Goal: Task Accomplishment & Management: Manage account settings

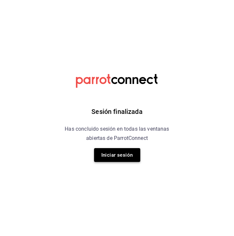
click at [131, 160] on button "Iniciar sesión" at bounding box center [117, 155] width 46 height 14
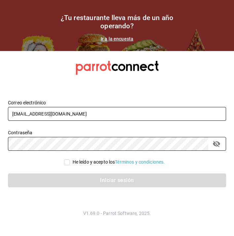
click at [201, 118] on input "yangtaco007@gmail.com" at bounding box center [117, 114] width 218 height 14
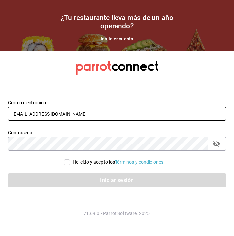
click at [219, 113] on input "yangtaco007@gmail.com" at bounding box center [117, 114] width 218 height 14
type input "jimenezrohusa1@gmail.com"
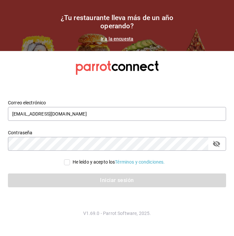
drag, startPoint x: 68, startPoint y: 163, endPoint x: 76, endPoint y: 169, distance: 9.9
click at [68, 163] on input "He leído y acepto los Términos y condiciones." at bounding box center [67, 163] width 6 height 6
checkbox input "true"
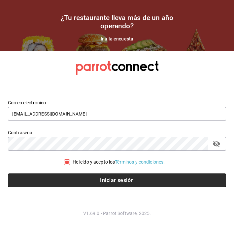
click at [94, 179] on button "Iniciar sesión" at bounding box center [117, 181] width 218 height 14
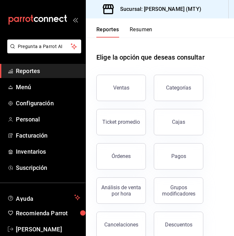
click at [139, 31] on button "Resumen" at bounding box center [141, 31] width 23 height 11
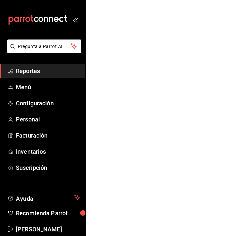
click at [141, 0] on html "Pregunta a Parrot AI Reportes Menú Configuración Personal Facturación Inventari…" at bounding box center [117, 0] width 234 height 0
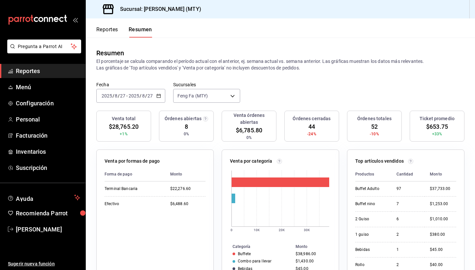
scroll to position [0, 0]
click at [245, 72] on div "Resumen El porcentaje se calcula comparando el período actual con el anterior, …" at bounding box center [280, 60] width 389 height 44
drag, startPoint x: 245, startPoint y: 72, endPoint x: 237, endPoint y: 70, distance: 8.0
click at [239, 70] on div "Resumen El porcentaje se calcula comparando el período actual con el anterior, …" at bounding box center [280, 60] width 389 height 44
click at [237, 70] on p "El porcentaje se calcula comparando el período actual con el anterior, ej. sema…" at bounding box center [280, 64] width 368 height 13
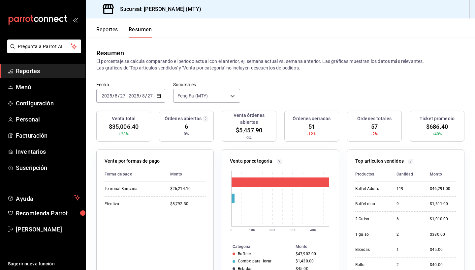
click at [237, 70] on p "El porcentaje se calcula comparando el período actual con el anterior, ej. sema…" at bounding box center [280, 64] width 368 height 13
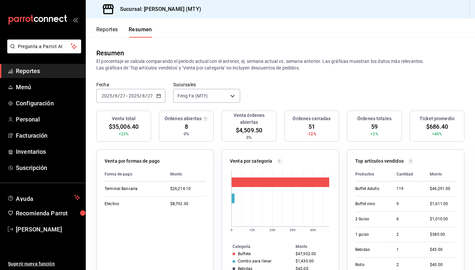
click at [152, 94] on input "27" at bounding box center [150, 95] width 6 height 5
click at [133, 158] on span "Mes actual" at bounding box center [127, 160] width 51 height 7
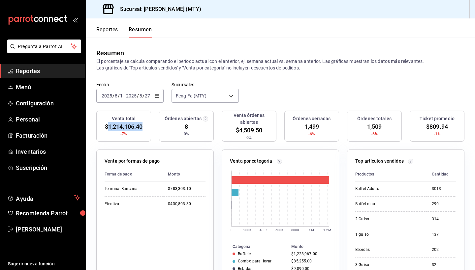
drag, startPoint x: 109, startPoint y: 128, endPoint x: 151, endPoint y: 131, distance: 42.7
click at [151, 131] on div "Venta total $1,214,106.40 -7% Órdenes abiertas 8 0% Venta órdenes abiertas $4,5…" at bounding box center [280, 130] width 368 height 39
click at [148, 132] on div "Venta total $1,214,106.40 -7%" at bounding box center [123, 126] width 55 height 31
drag, startPoint x: 181, startPoint y: 128, endPoint x: 192, endPoint y: 129, distance: 10.6
click at [192, 129] on div "Órdenes abiertas 8 0%" at bounding box center [186, 126] width 55 height 31
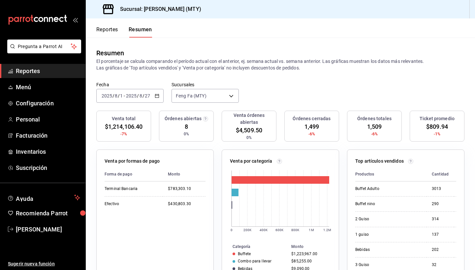
click at [219, 131] on div "Venta total $1,214,106.40 -7% Órdenes abiertas 8 0% Venta órdenes abiertas $4,5…" at bounding box center [280, 130] width 368 height 39
drag, startPoint x: 93, startPoint y: 60, endPoint x: 83, endPoint y: 53, distance: 12.3
click at [145, 66] on div "Resumen El porcentaje se calcula comparando el período actual con el anterior, …" at bounding box center [280, 60] width 389 height 44
click at [268, 100] on div "Fecha [DATE] [DATE] - [DATE] [DATE] Sucursales Feng Fa (MTY) [object Object]" at bounding box center [280, 96] width 389 height 29
click at [152, 94] on div "[DATE] [DATE] - [DATE] [DATE]" at bounding box center [129, 96] width 67 height 14
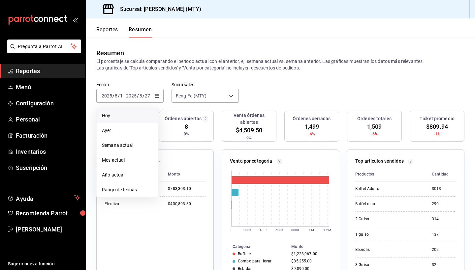
click at [137, 115] on span "Hoy" at bounding box center [127, 115] width 51 height 7
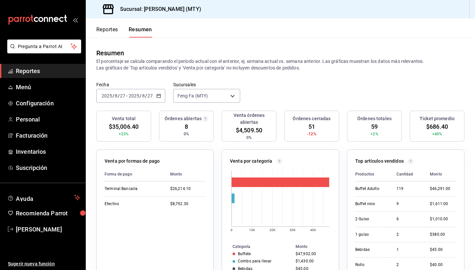
drag, startPoint x: 183, startPoint y: 68, endPoint x: 230, endPoint y: 72, distance: 47.0
click at [230, 72] on div "Resumen El porcentaje se calcula comparando el período actual con el anterior, …" at bounding box center [280, 60] width 389 height 44
click at [226, 73] on div "Resumen El porcentaje se calcula comparando el período actual con el anterior, …" at bounding box center [280, 60] width 389 height 44
click at [213, 22] on header "Reportes Resumen" at bounding box center [280, 27] width 389 height 19
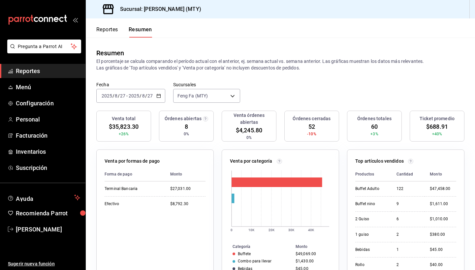
click at [259, 39] on div "Resumen El porcentaje se calcula comparando el período actual con el anterior, …" at bounding box center [280, 60] width 389 height 44
click at [263, 23] on header "Reportes Resumen" at bounding box center [280, 27] width 389 height 19
click at [158, 96] on icon "button" at bounding box center [158, 96] width 5 height 5
click at [138, 162] on span "Mes actual" at bounding box center [127, 160] width 51 height 7
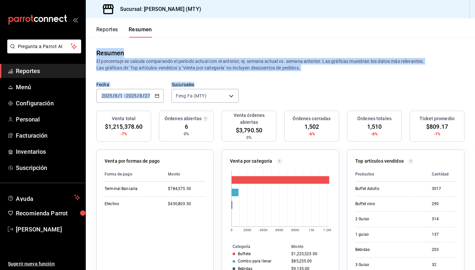
drag, startPoint x: 96, startPoint y: 53, endPoint x: 277, endPoint y: 88, distance: 184.4
click at [286, 87] on main "Resumen El porcentaje se calcula comparando el período actual con el anterior, …" at bounding box center [280, 242] width 389 height 408
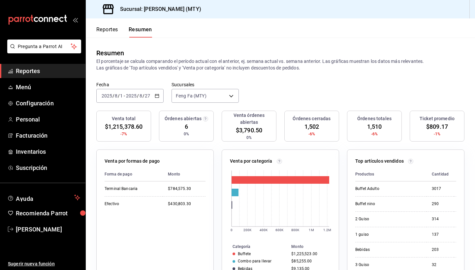
click at [281, 88] on div "Fecha 2025-08-01 2025 / 8 / 1 - 2025-08-27 2025 / 8 / 27 Sucursales Feng Fa (MT…" at bounding box center [280, 96] width 389 height 29
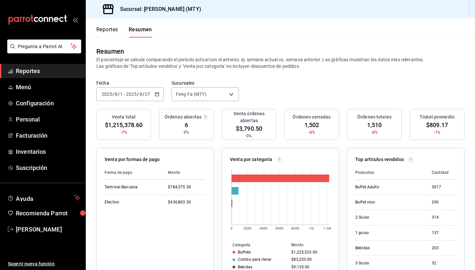
click at [152, 94] on div "2025-08-01 2025 / 8 / 1 - 2025-08-27 2025 / 8 / 27" at bounding box center [129, 94] width 67 height 14
click at [185, 103] on div "Fecha 2025-08-01 2025 / 8 / 1 - 2025-08-27 2025 / 8 / 27 Hoy Ayer Semana actual…" at bounding box center [280, 94] width 389 height 29
click at [154, 95] on div "2025-08-01 2025 / 8 / 1 - 2025-08-27 2025 / 8 / 27" at bounding box center [129, 94] width 67 height 14
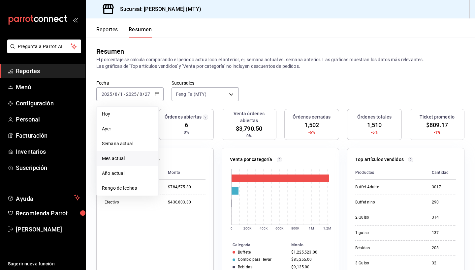
click at [127, 160] on span "Mes actual" at bounding box center [127, 158] width 51 height 7
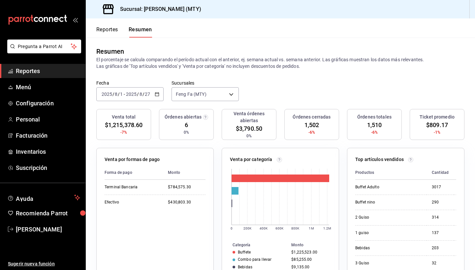
click at [153, 95] on div "2025-08-01 2025 / 8 / 1 - 2025-08-27 2025 / 8 / 27" at bounding box center [129, 94] width 67 height 14
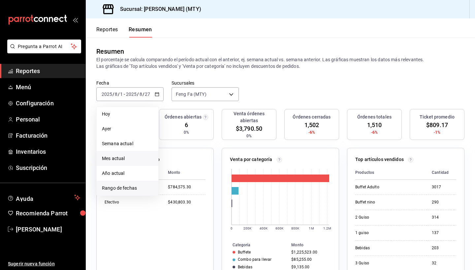
click at [131, 187] on span "Rango de fechas" at bounding box center [127, 188] width 51 height 7
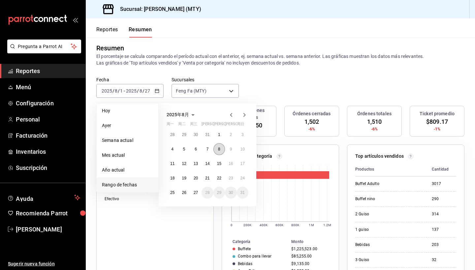
scroll to position [9, 0]
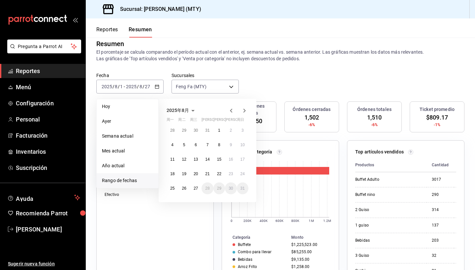
click at [230, 111] on icon "button" at bounding box center [231, 111] width 8 height 8
drag, startPoint x: 184, startPoint y: 133, endPoint x: 182, endPoint y: 136, distance: 3.6
click at [184, 133] on abbr "1" at bounding box center [184, 130] width 2 height 5
click at [211, 187] on button "31" at bounding box center [208, 189] width 12 height 12
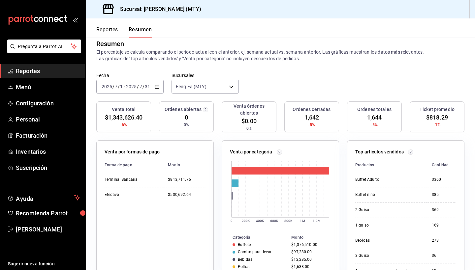
click at [155, 88] on icon "button" at bounding box center [157, 86] width 5 height 5
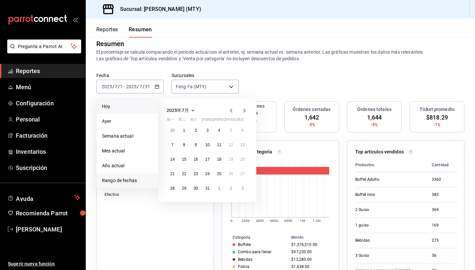
click at [131, 112] on li "Hoy" at bounding box center [128, 106] width 62 height 15
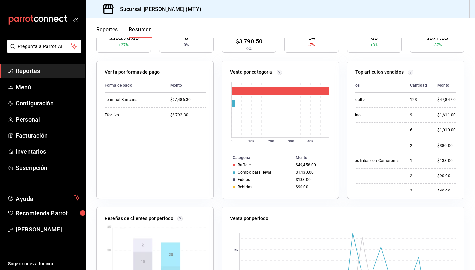
scroll to position [0, 14]
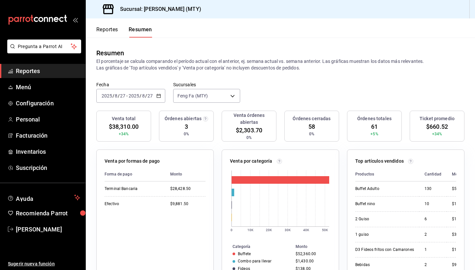
click at [155, 98] on div "[DATE] [DATE] - [DATE] [DATE]" at bounding box center [130, 96] width 69 height 14
click at [141, 127] on li "Ayer" at bounding box center [128, 130] width 62 height 15
